Goal: Ask a question

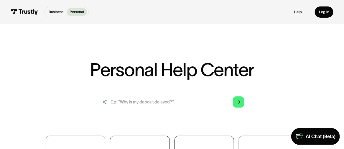
click at [146, 105] on input "search" at bounding box center [172, 102] width 153 height 17
click at [138, 103] on input "search" at bounding box center [172, 102] width 153 height 17
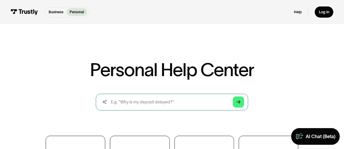
click at [107, 101] on div "Arrow Right" at bounding box center [172, 102] width 153 height 17
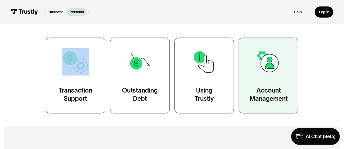
scroll to position [91, 0]
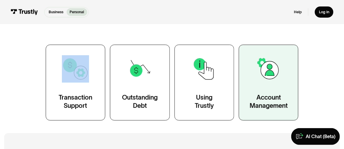
click at [273, 100] on div "Account Management" at bounding box center [269, 101] width 38 height 17
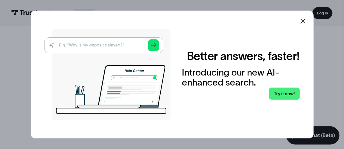
click at [90, 45] on img at bounding box center [107, 75] width 126 height 92
click at [306, 19] on icon at bounding box center [302, 21] width 7 height 7
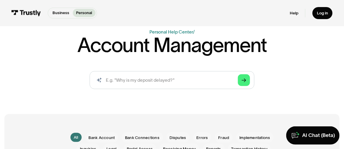
scroll to position [39, 0]
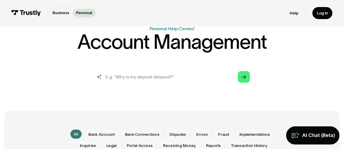
click at [134, 78] on input "search" at bounding box center [172, 77] width 165 height 18
type input "why my bank is not accepting trustly"
click at [246, 78] on link "Arrow Right" at bounding box center [244, 77] width 12 height 12
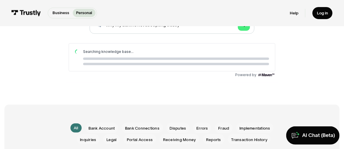
scroll to position [98, 0]
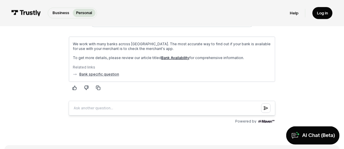
click at [173, 57] on link "Bank Availability" at bounding box center [175, 57] width 28 height 4
